Goal: Check status: Check status

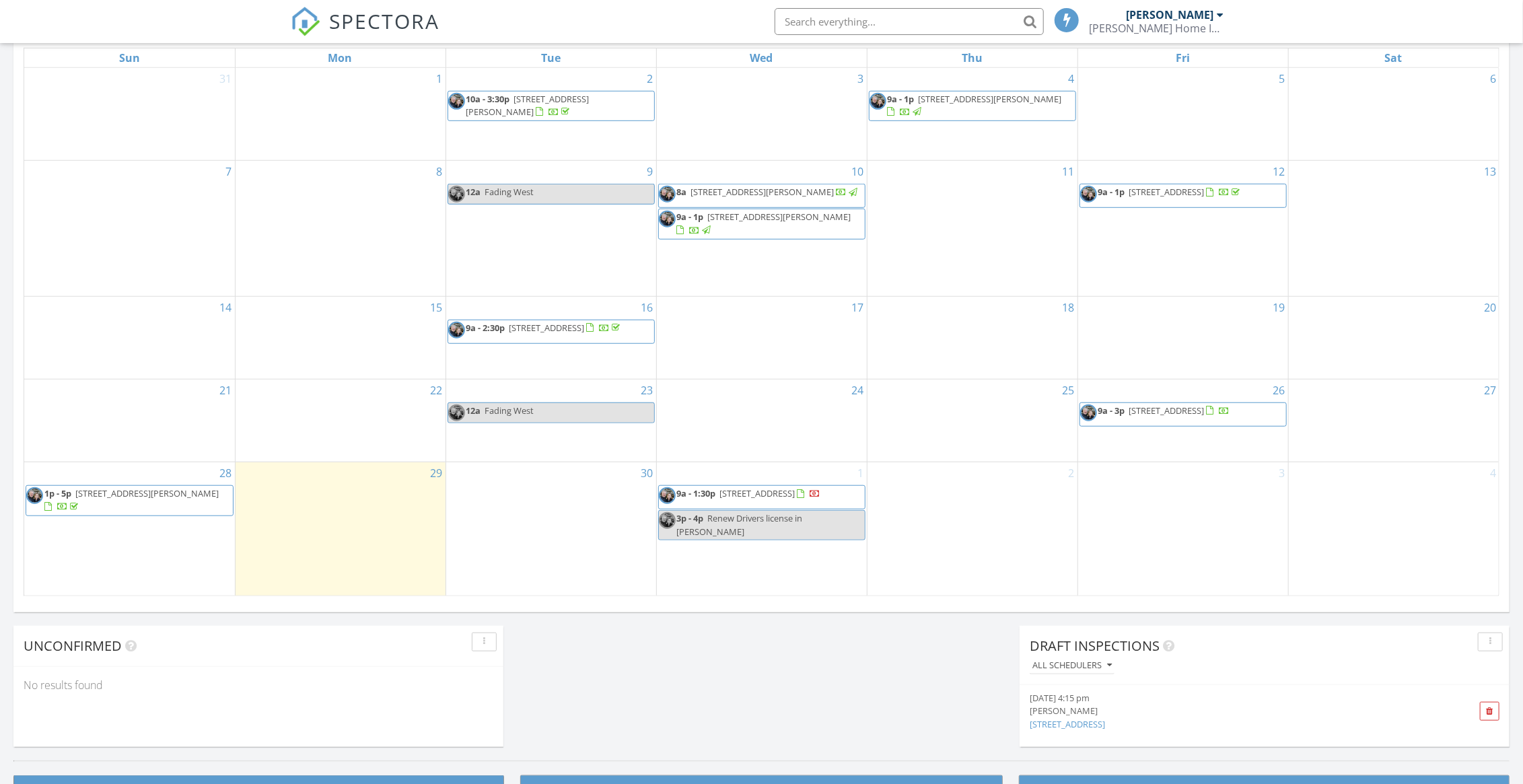
scroll to position [741, 0]
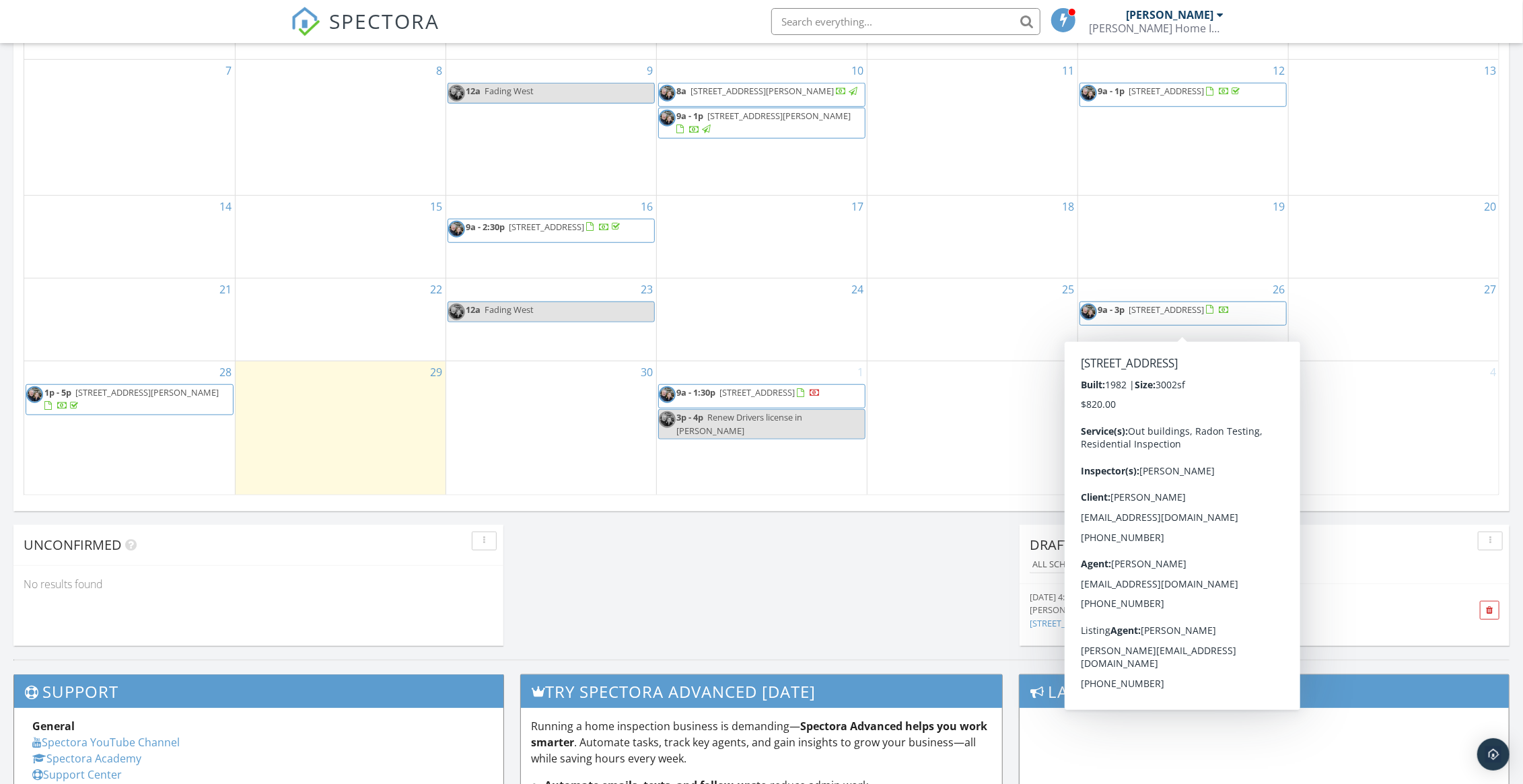
click at [1154, 316] on span "[STREET_ADDRESS]" at bounding box center [1167, 309] width 76 height 12
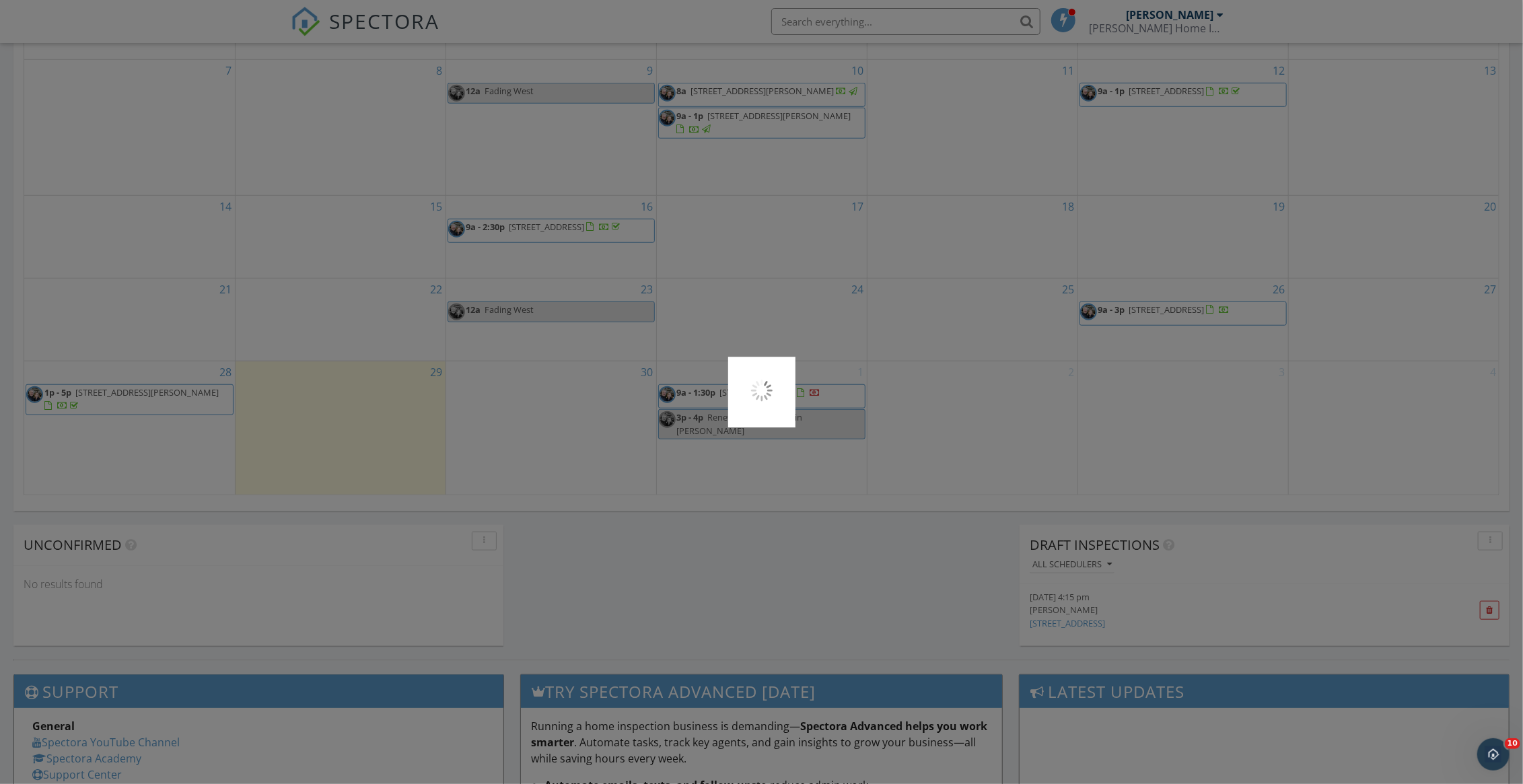
scroll to position [0, 0]
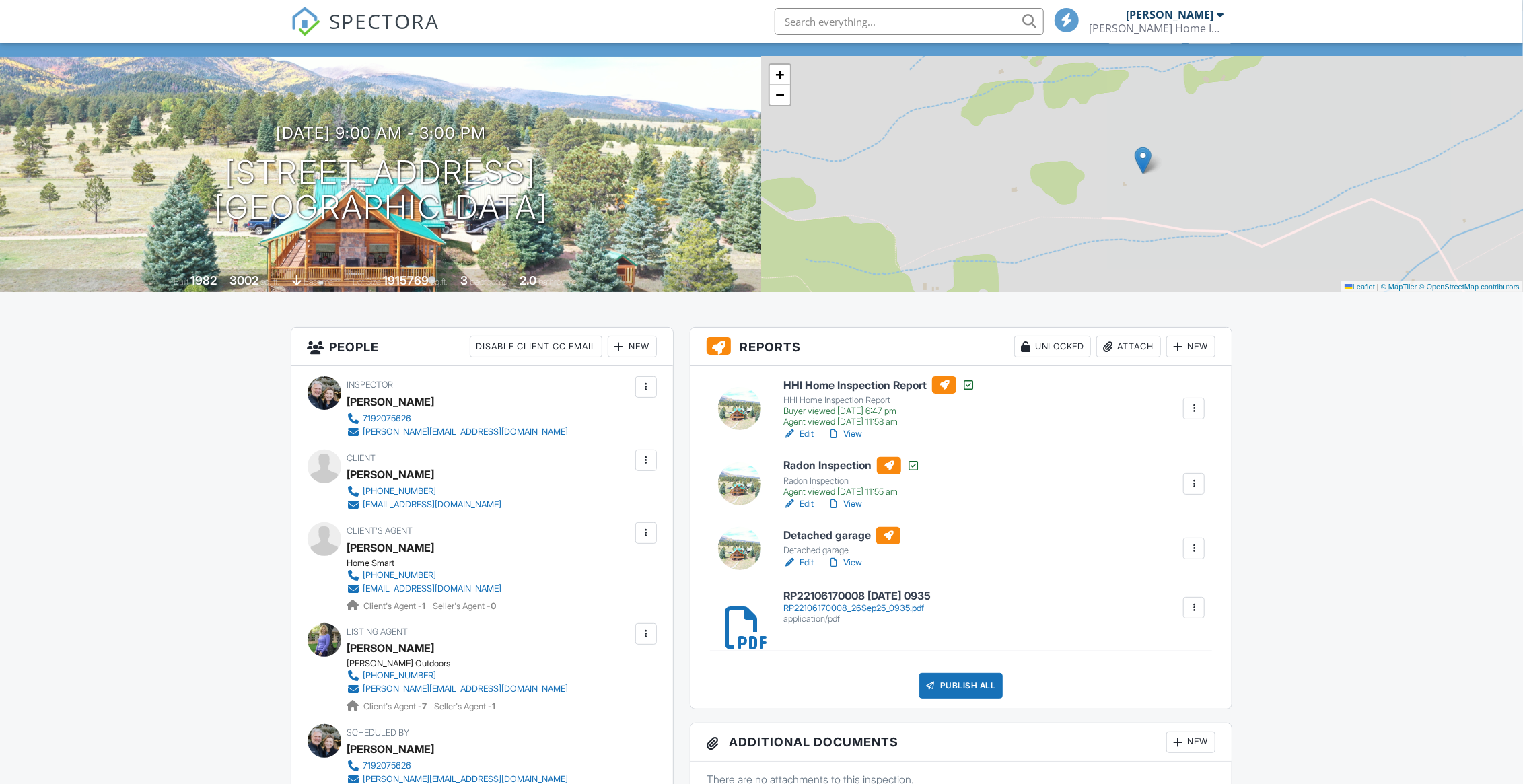
click at [807, 562] on link "Edit" at bounding box center [798, 563] width 30 height 14
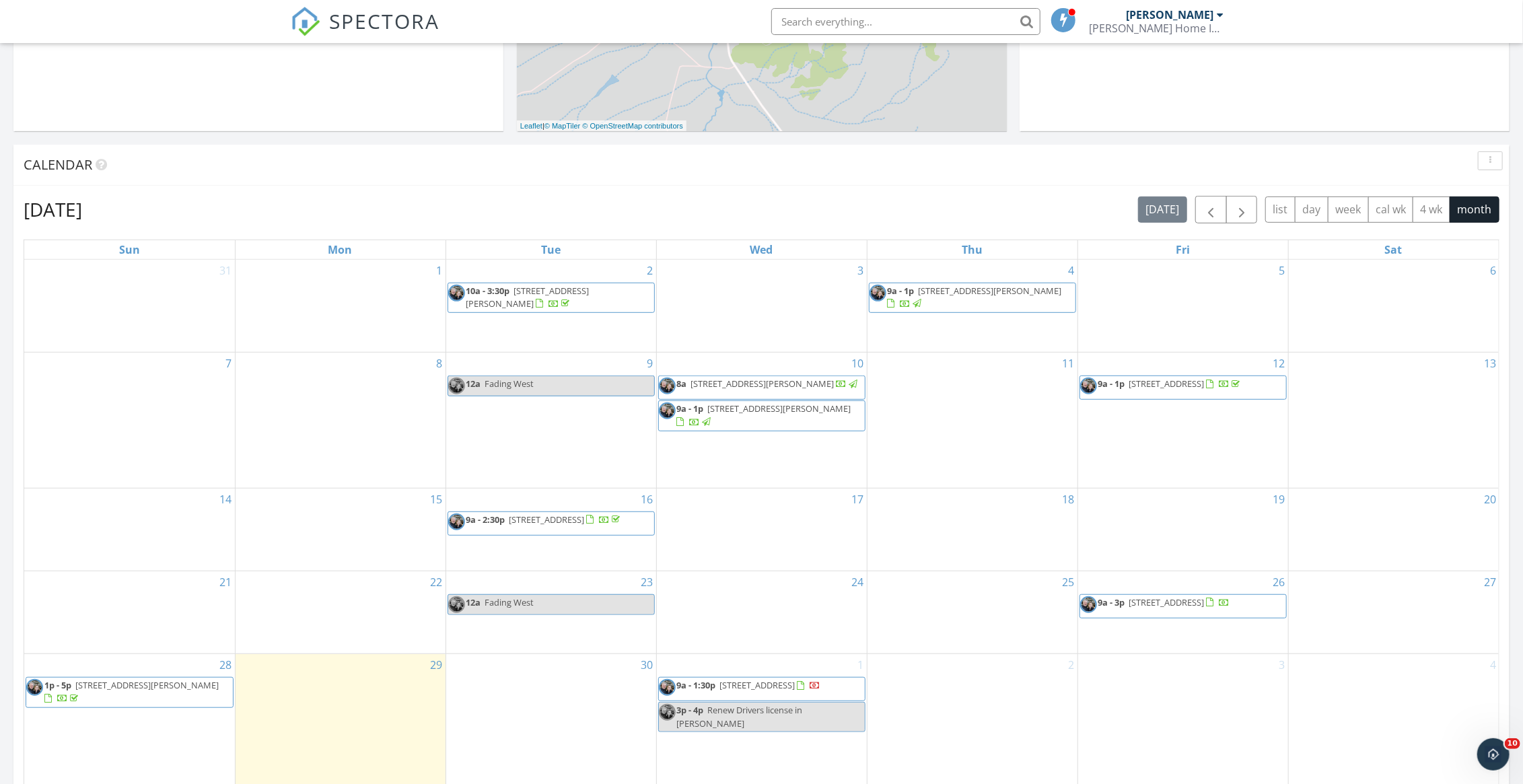
scroll to position [605, 0]
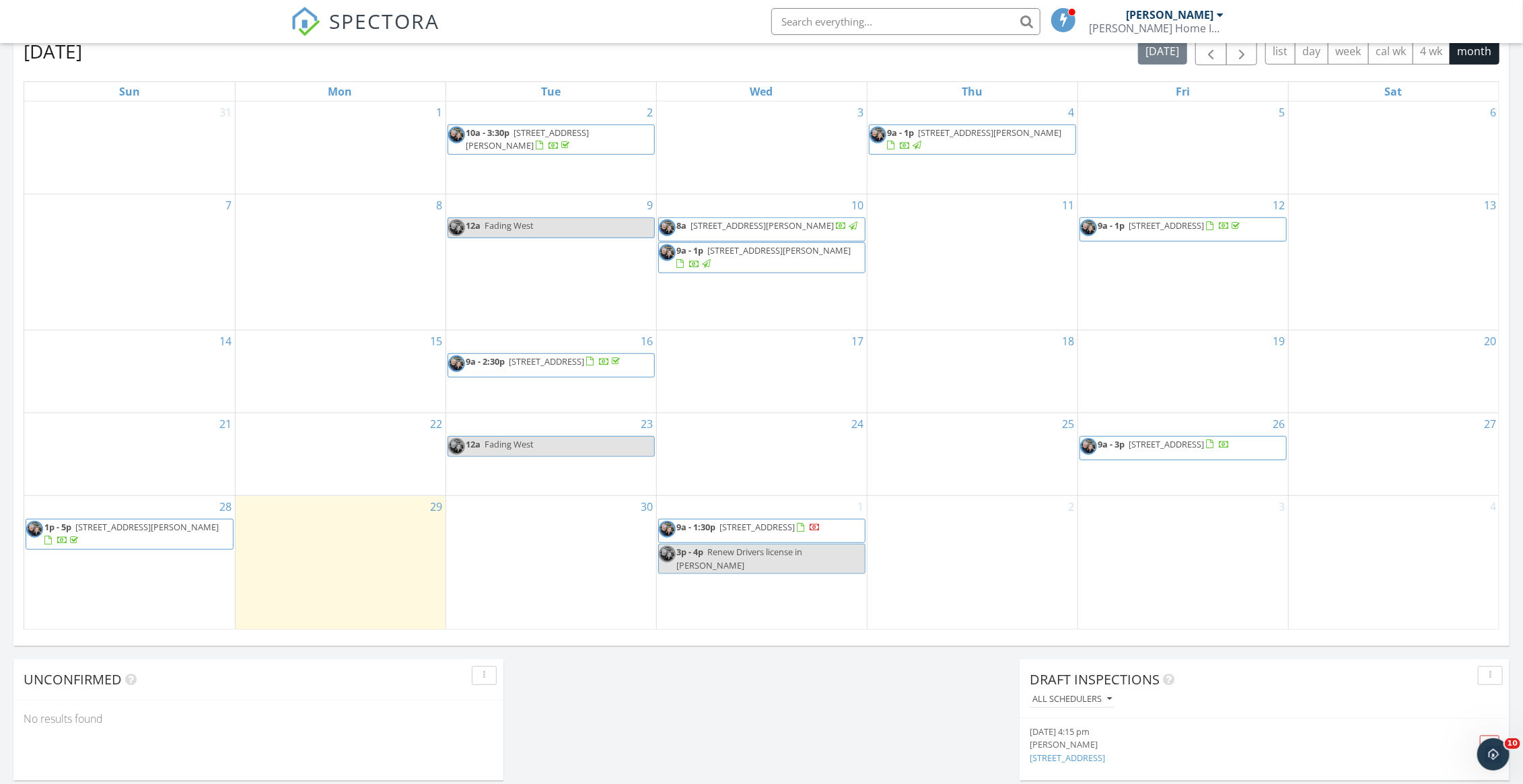
click at [1183, 450] on span "246 Co Rd 179, Westcliffe 81252" at bounding box center [1167, 444] width 76 height 12
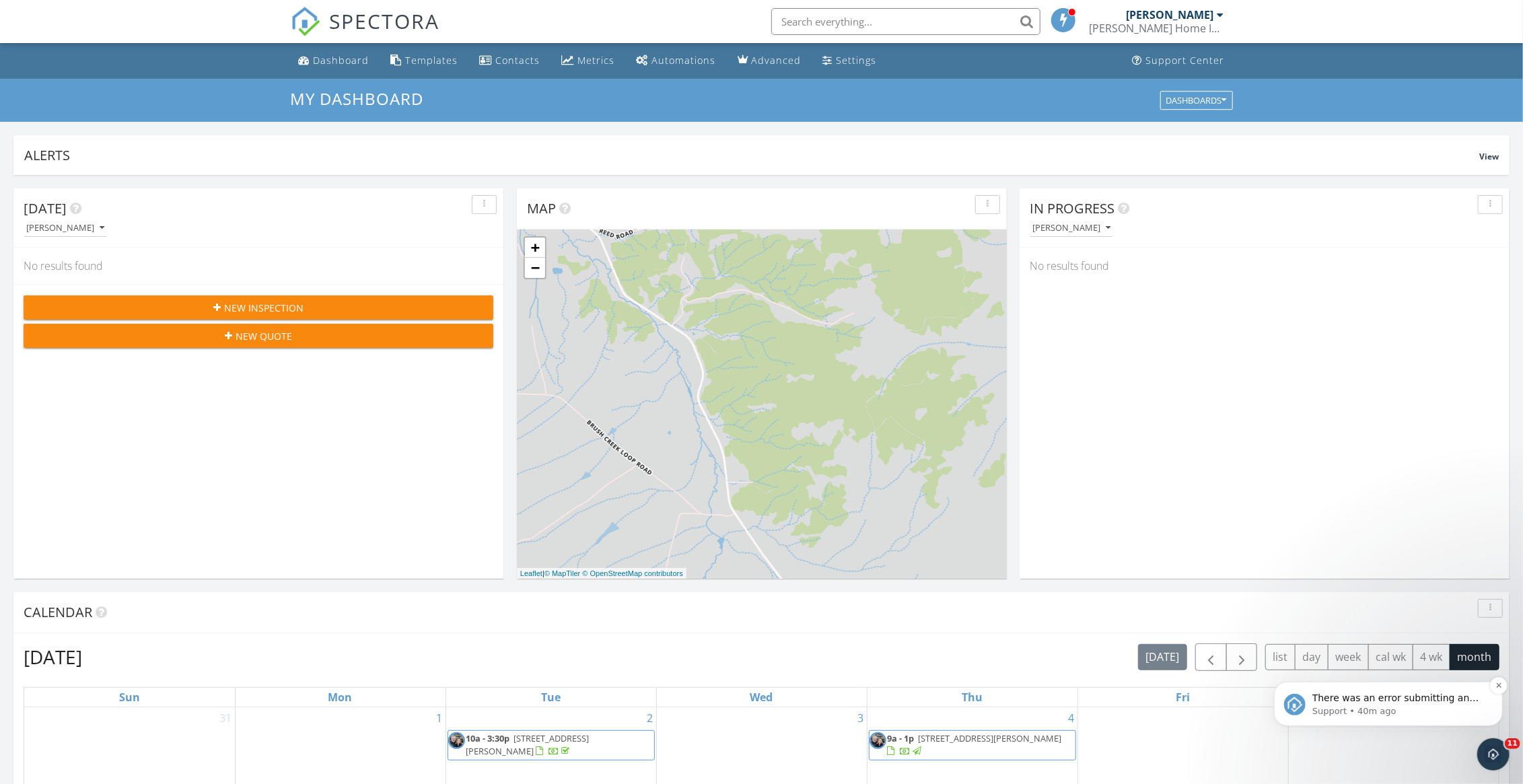
click at [1433, 702] on span "There was an error submitting an inspection to HomeBinder: https://app.spectora…" at bounding box center [1395, 710] width 167 height 37
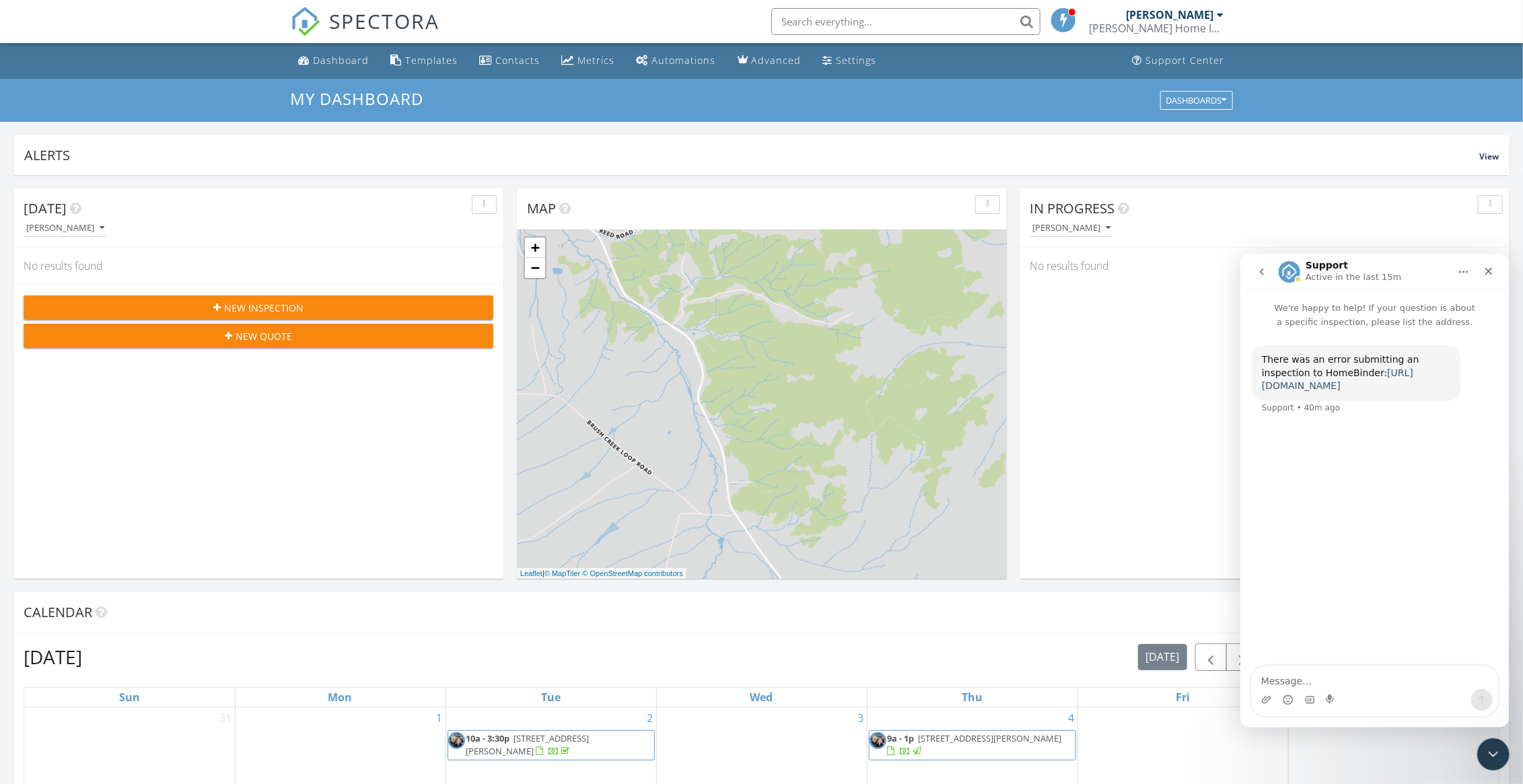
click at [1329, 387] on link "https://app.spectora.com/inspection/49da1adc-1789-4e36-9f27-e2ea9c960ee7" at bounding box center [1337, 379] width 151 height 25
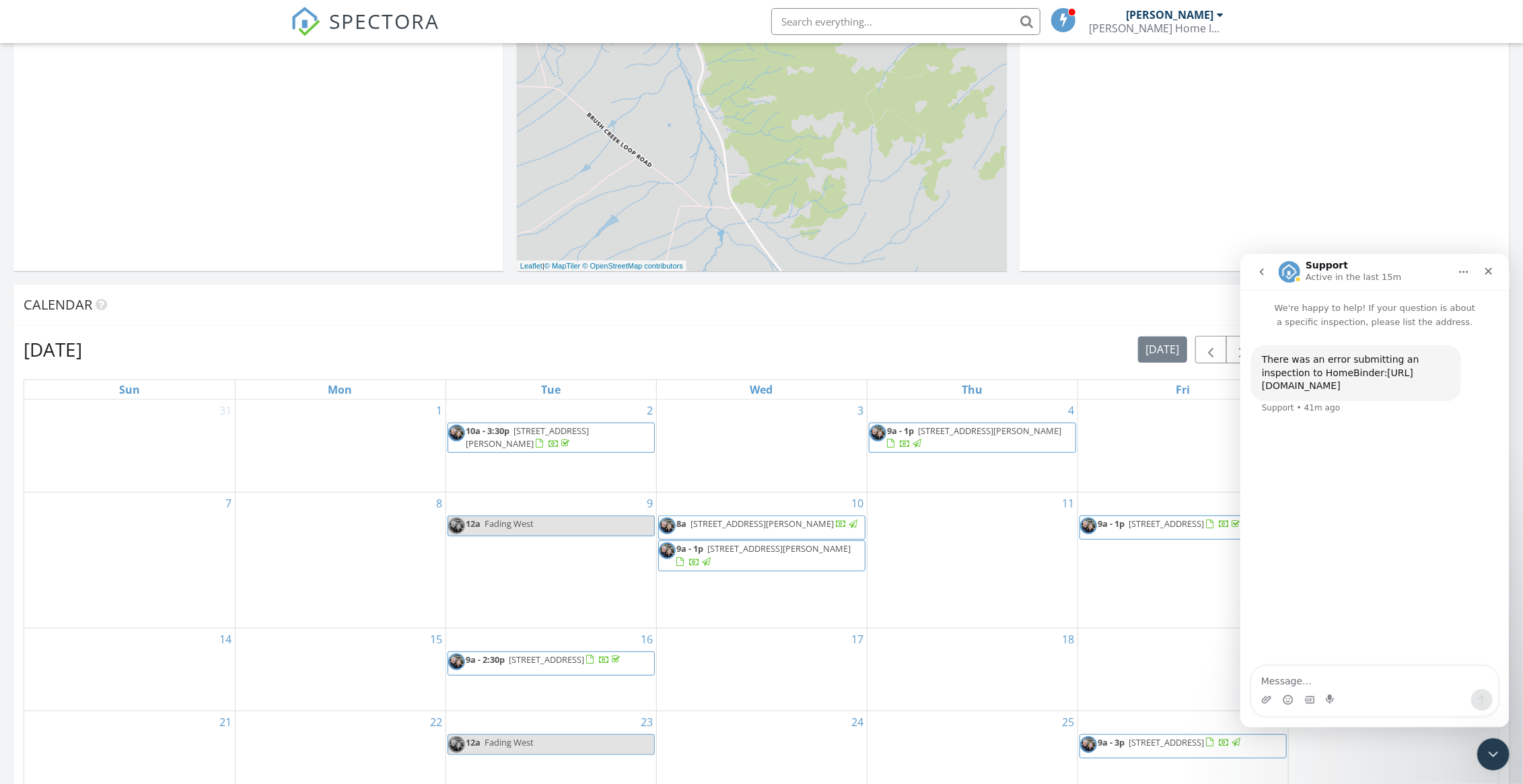
scroll to position [404, 0]
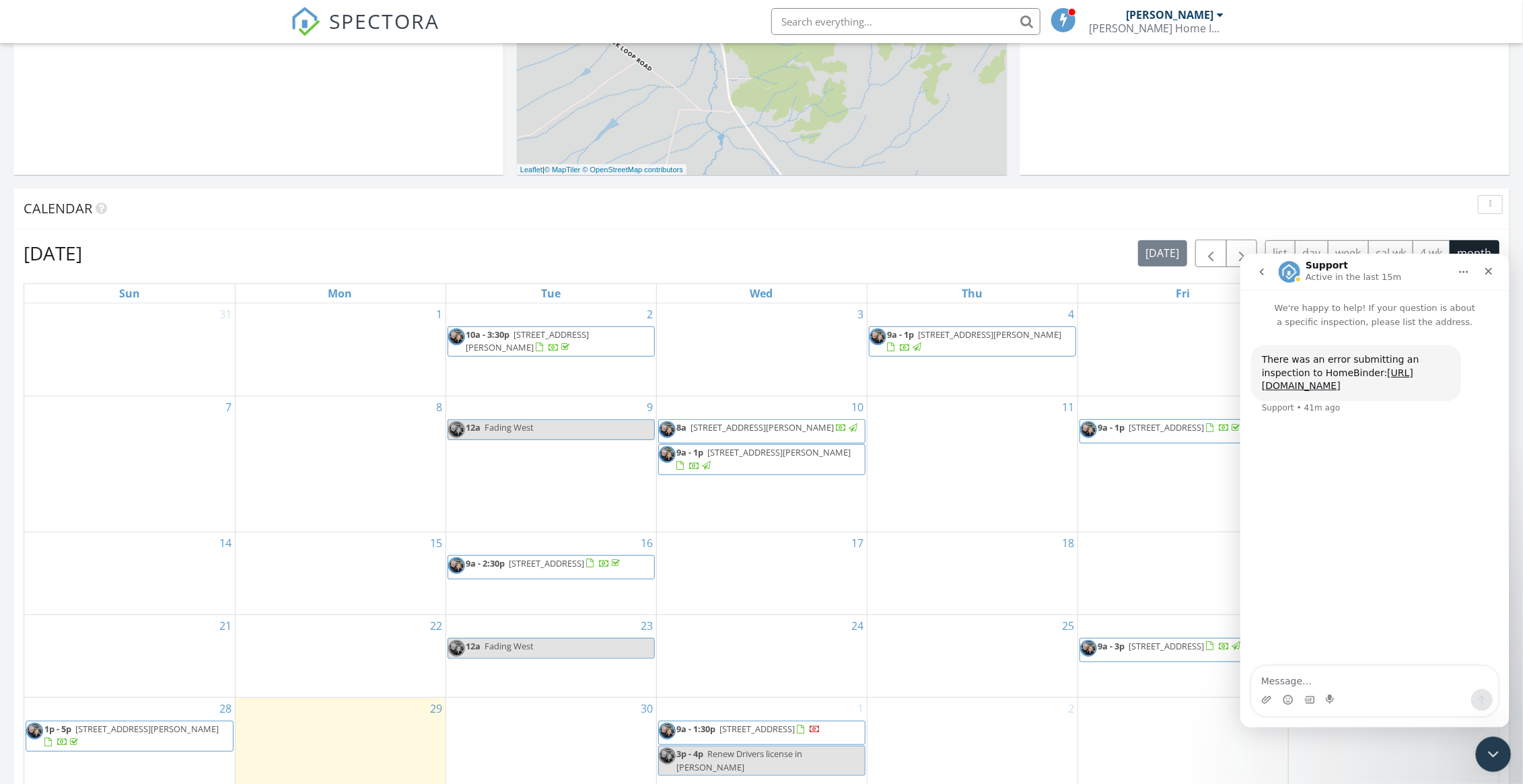
click at [1490, 750] on icon "Close Intercom Messenger" at bounding box center [1492, 753] width 16 height 16
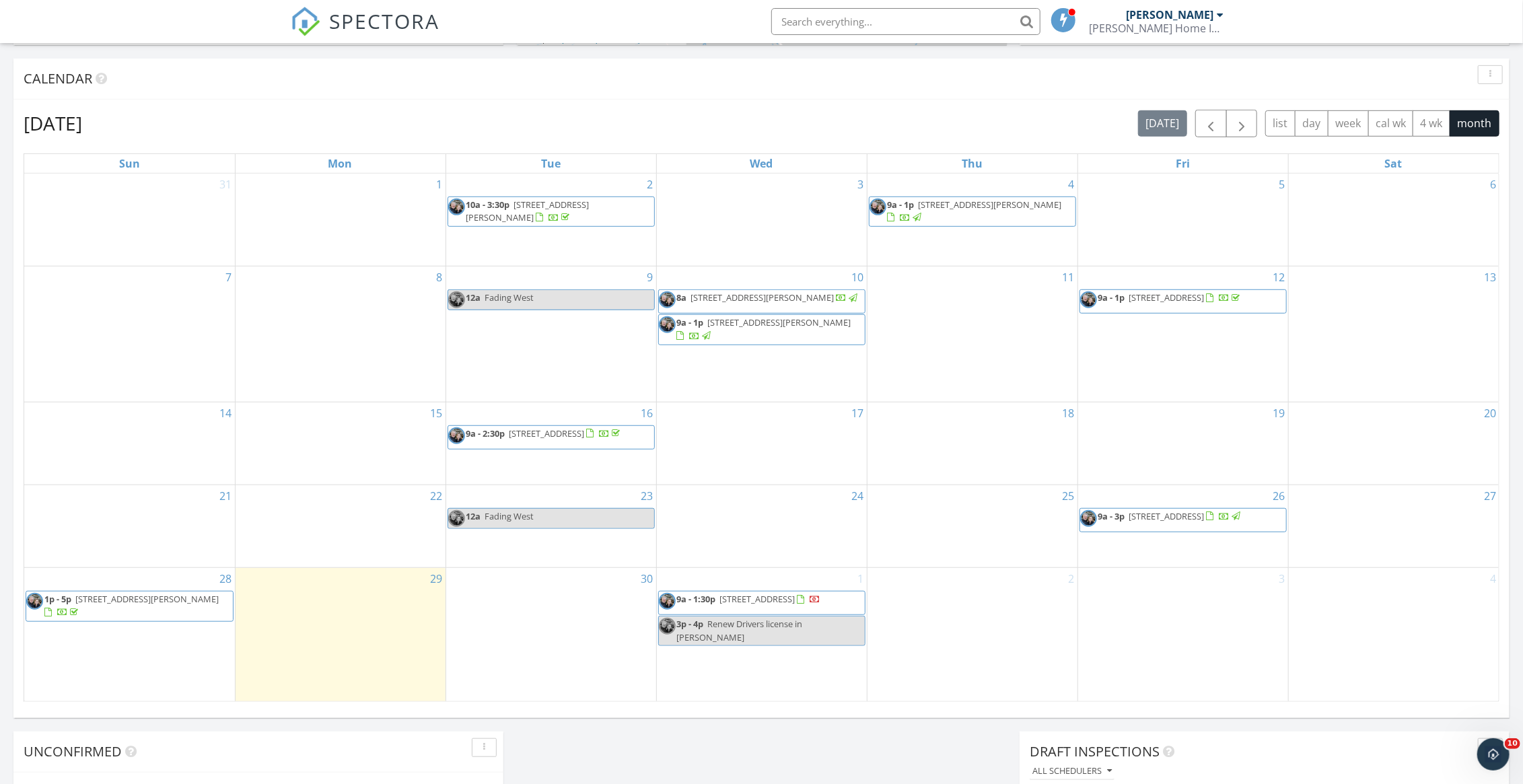
scroll to position [539, 0]
